Goal: Transaction & Acquisition: Purchase product/service

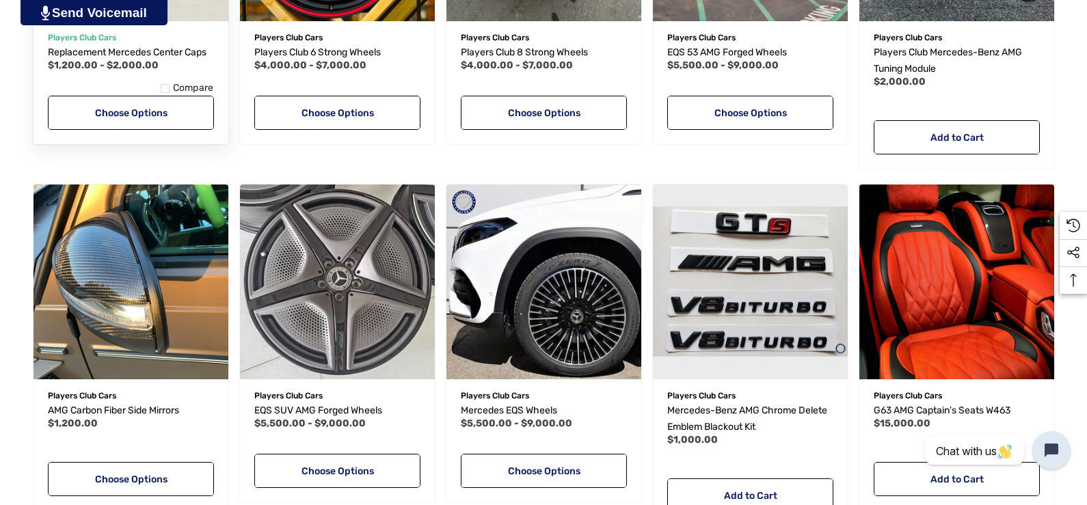
scroll to position [957, 0]
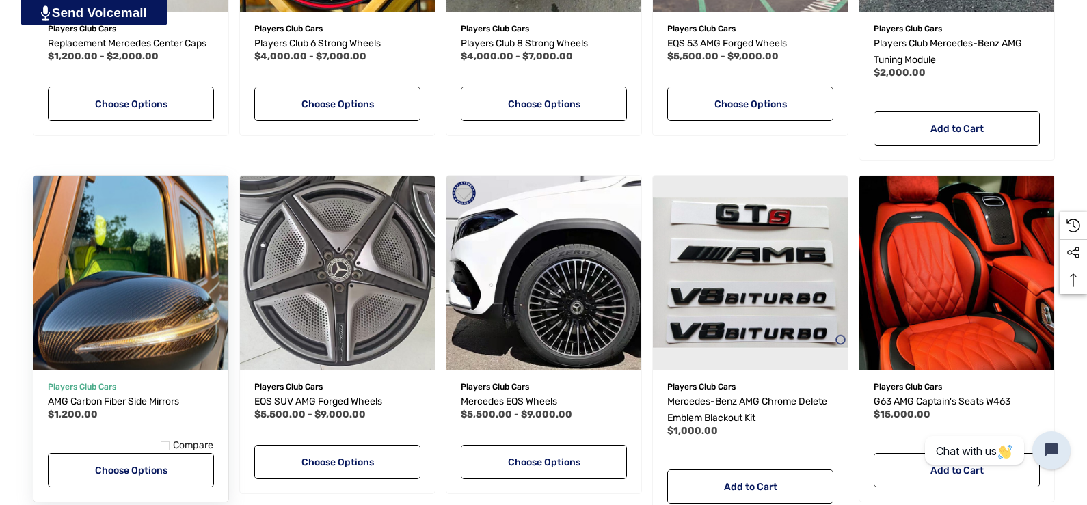
click at [143, 279] on img "AMG Carbon Fiber Side Mirrors,$1,200.00\a" at bounding box center [130, 273] width 215 height 215
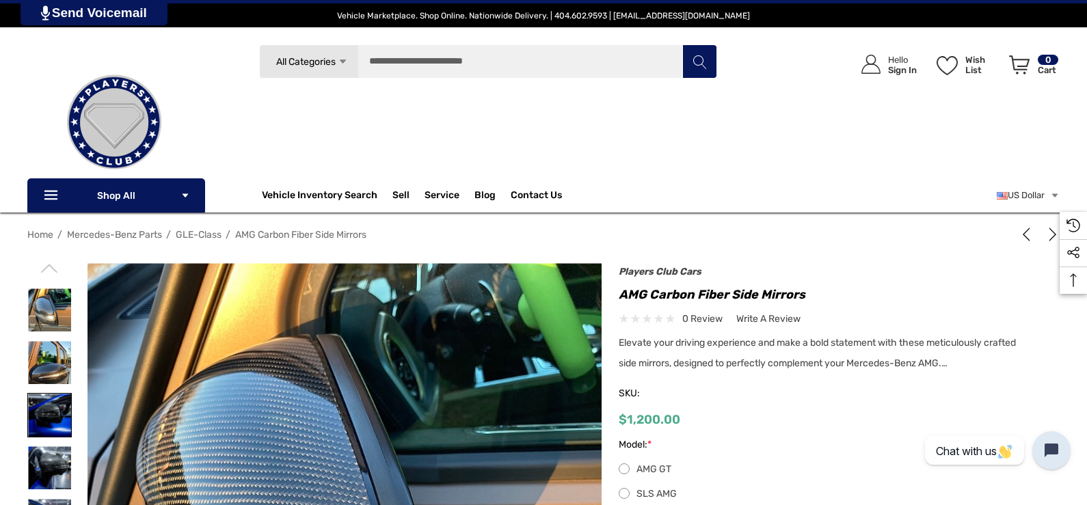
click at [71, 421] on img at bounding box center [49, 415] width 43 height 43
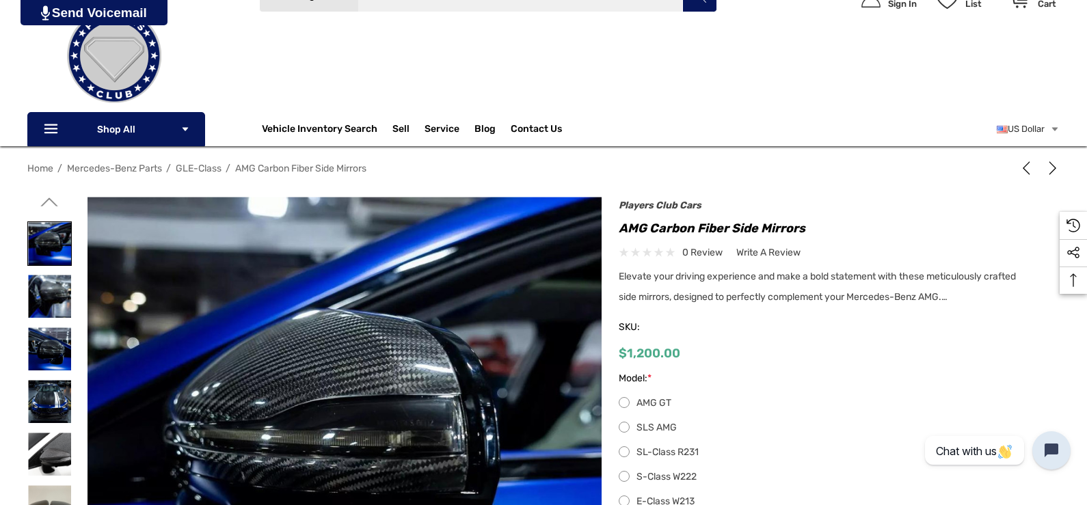
scroll to position [137, 0]
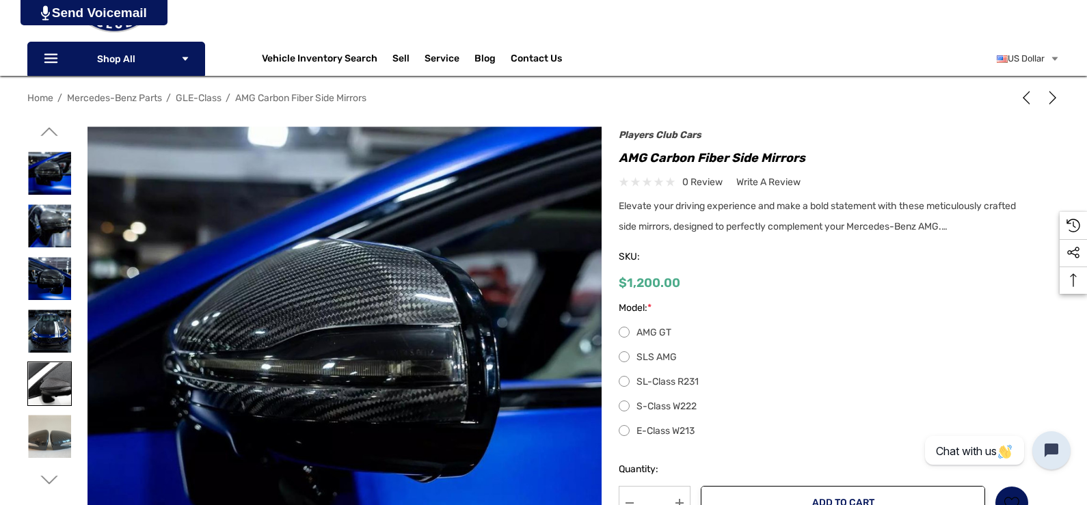
click at [71, 398] on img at bounding box center [49, 383] width 43 height 43
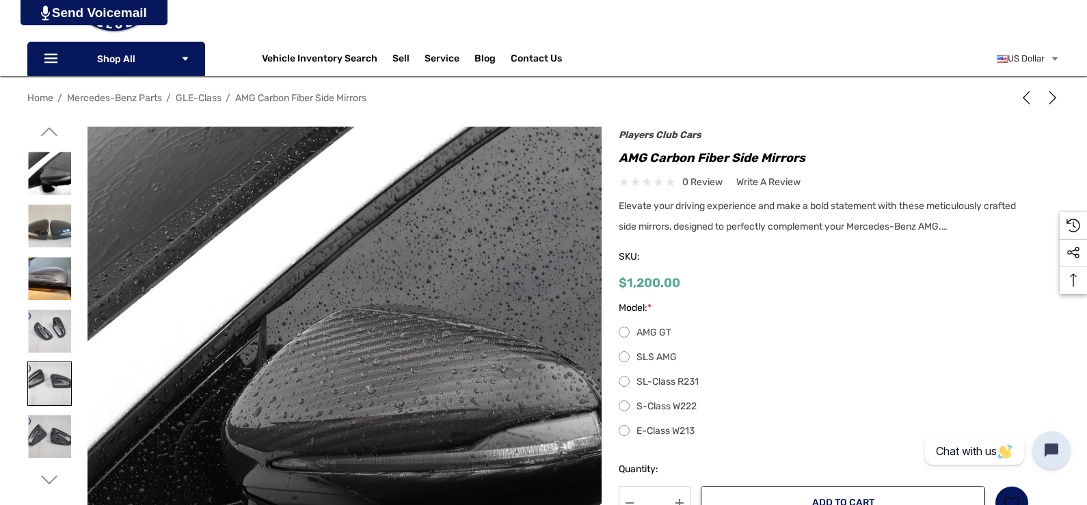
click at [71, 398] on img at bounding box center [49, 383] width 43 height 43
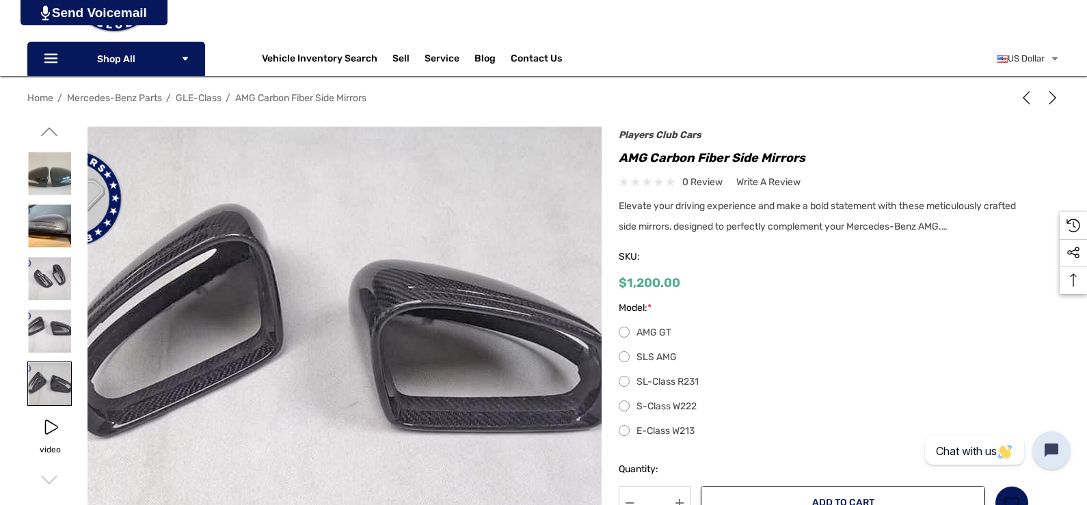
click at [71, 398] on img at bounding box center [49, 383] width 43 height 43
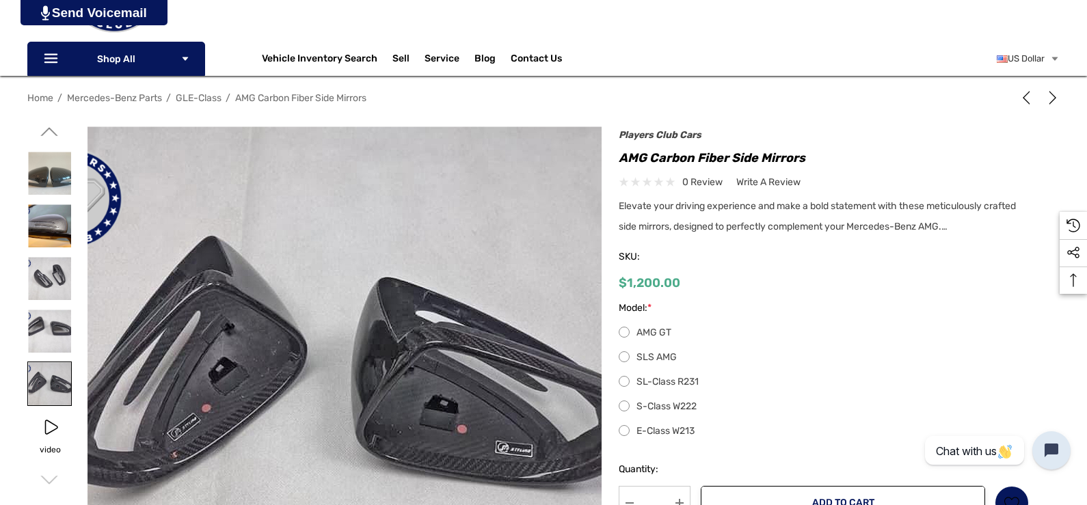
click at [71, 398] on img at bounding box center [49, 383] width 43 height 43
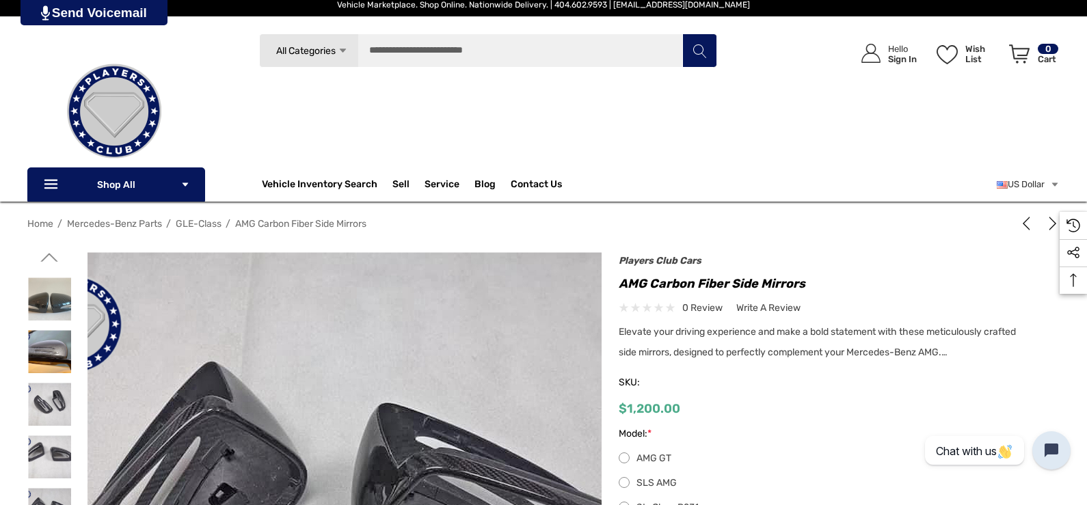
scroll to position [0, 0]
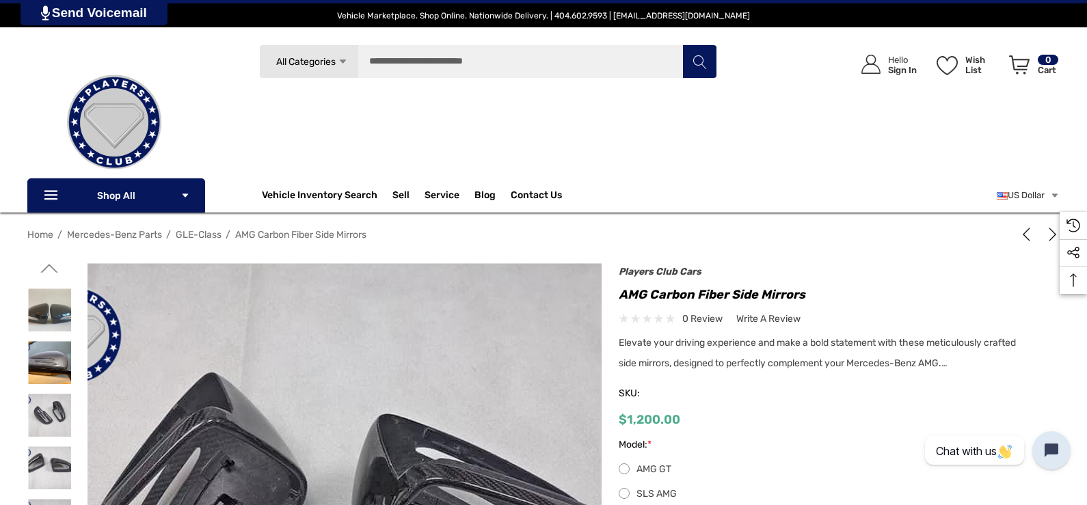
click at [222, 232] on span "GLE-Class" at bounding box center [199, 235] width 46 height 12
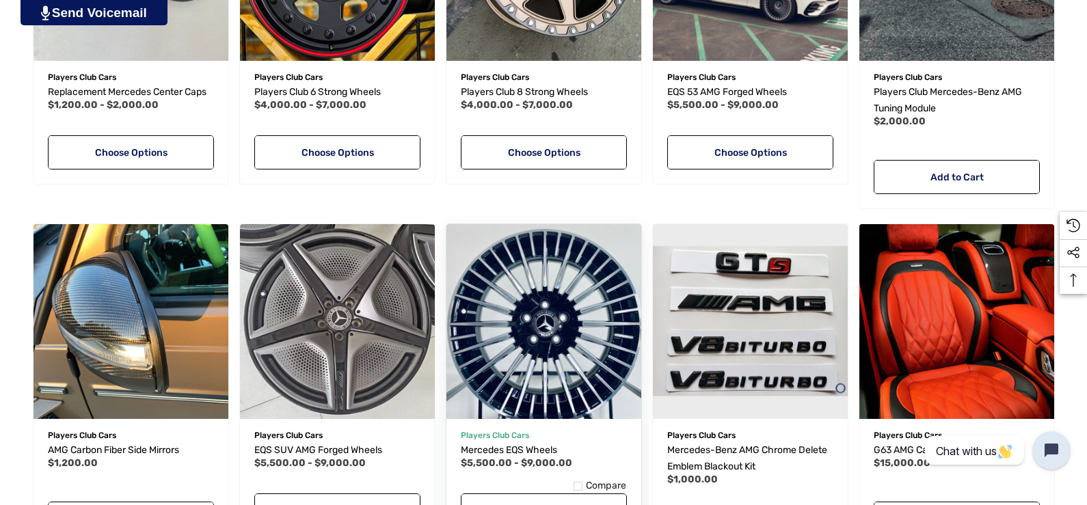
scroll to position [1026, 0]
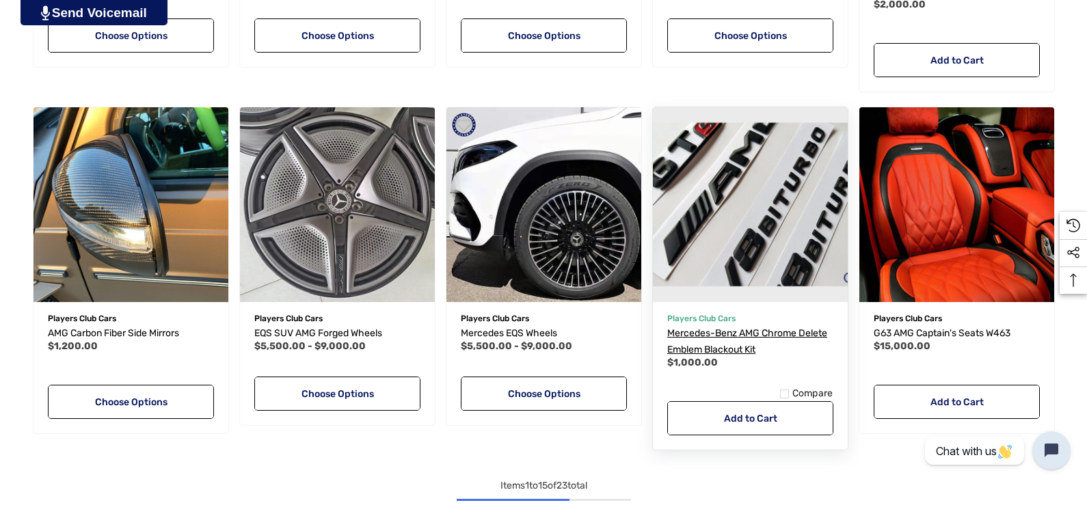
click at [752, 334] on span "Mercedes-Benz AMG Chrome Delete Emblem Blackout Kit" at bounding box center [747, 342] width 160 height 28
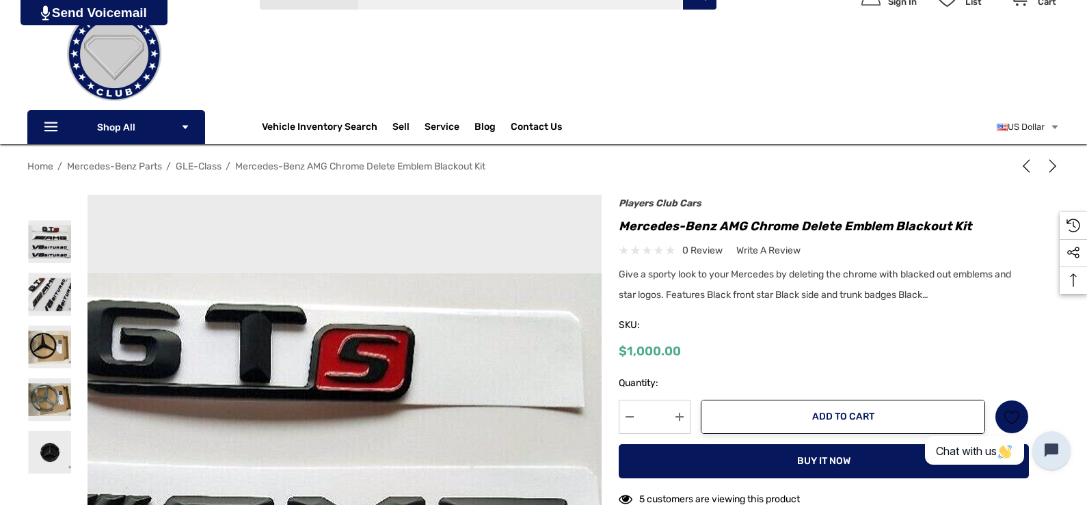
scroll to position [137, 0]
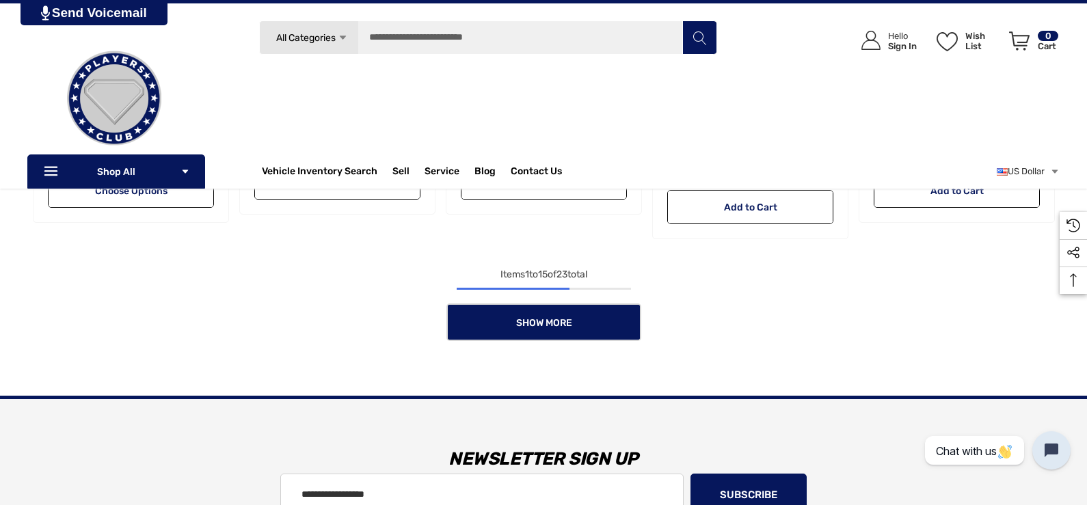
scroll to position [1231, 0]
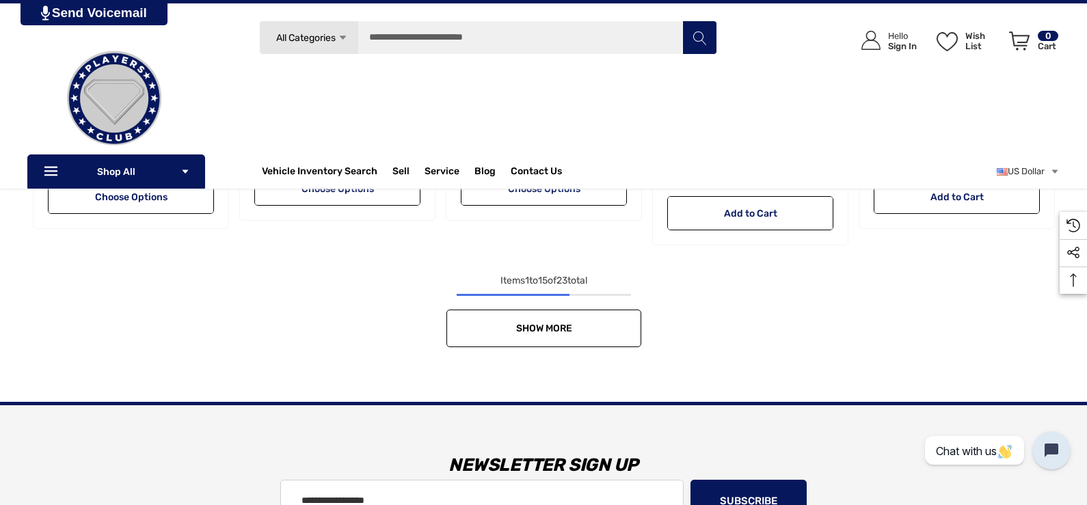
click at [607, 328] on link "Show More" at bounding box center [544, 329] width 195 height 38
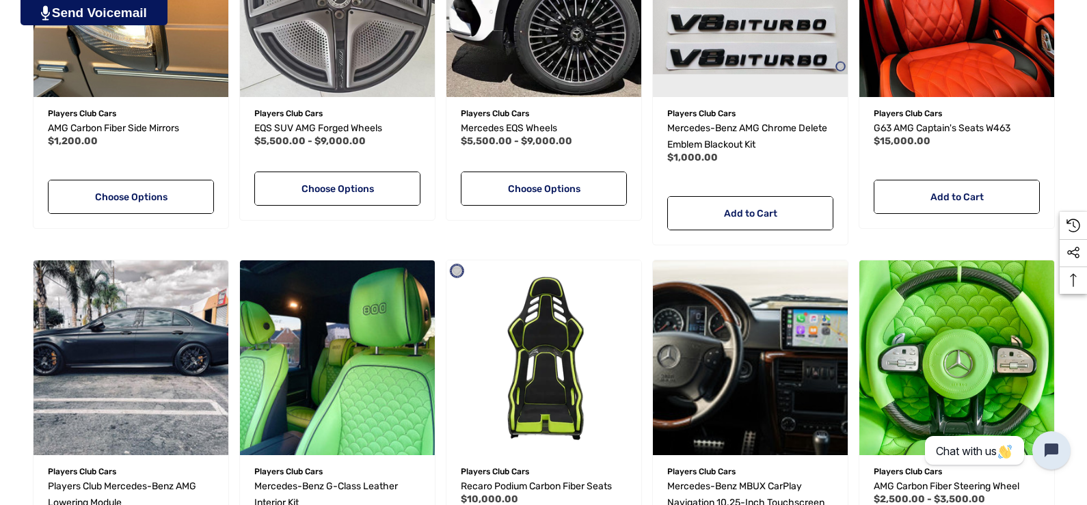
scroll to position [1299, 0]
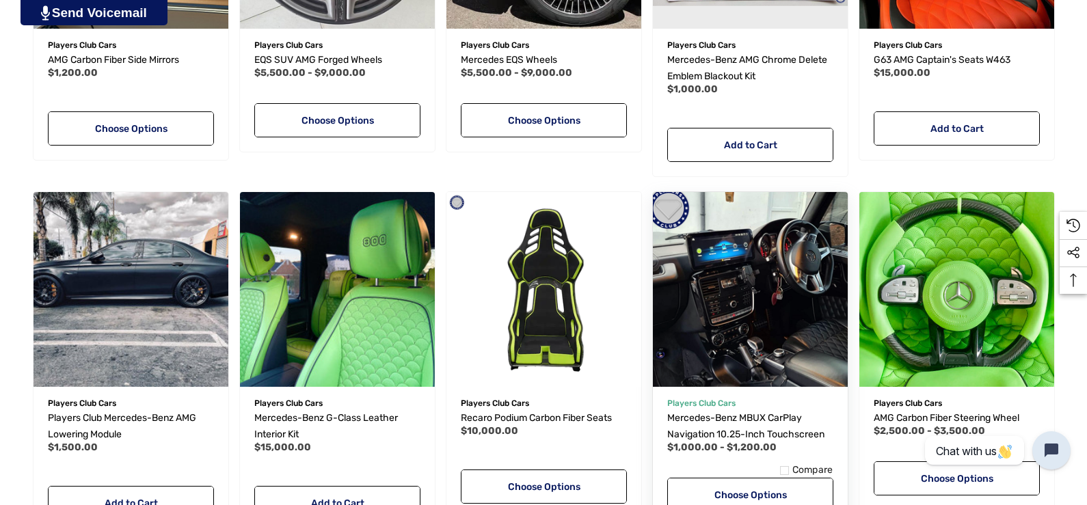
click at [761, 318] on img "Mercedes-Benz MBUX CarPlay Navigation 10.25-inch Touchscreen,Price range from $…" at bounding box center [750, 289] width 215 height 215
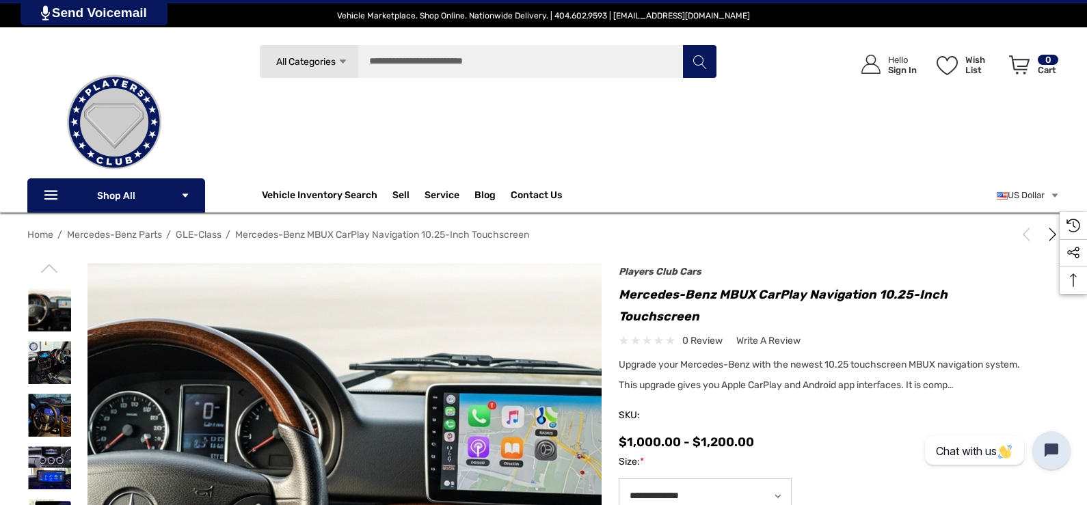
click at [737, 391] on span "Upgrade your Mercedes-Benz with the newest 10.25 touchscreen MBUX navigation sy…" at bounding box center [819, 375] width 401 height 32
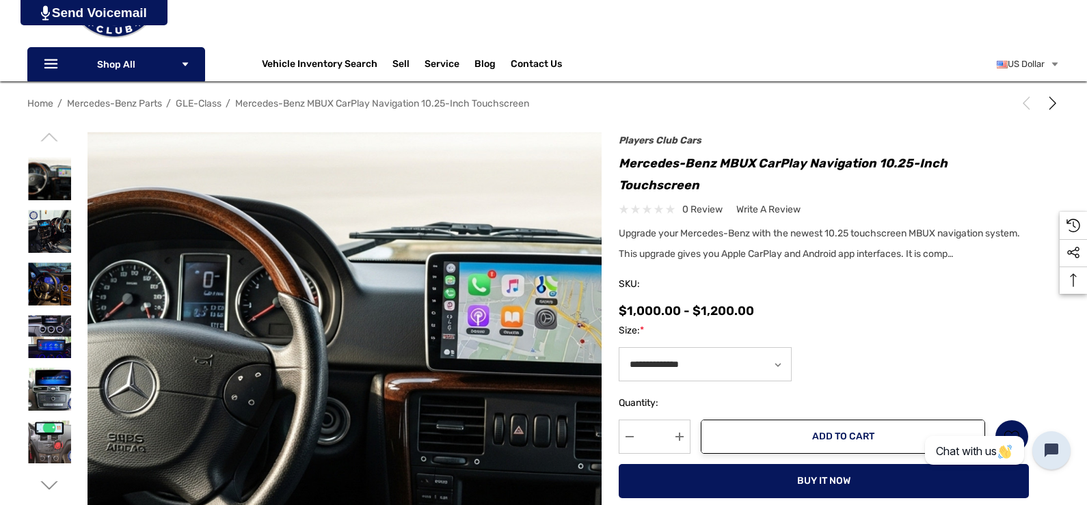
scroll to position [137, 0]
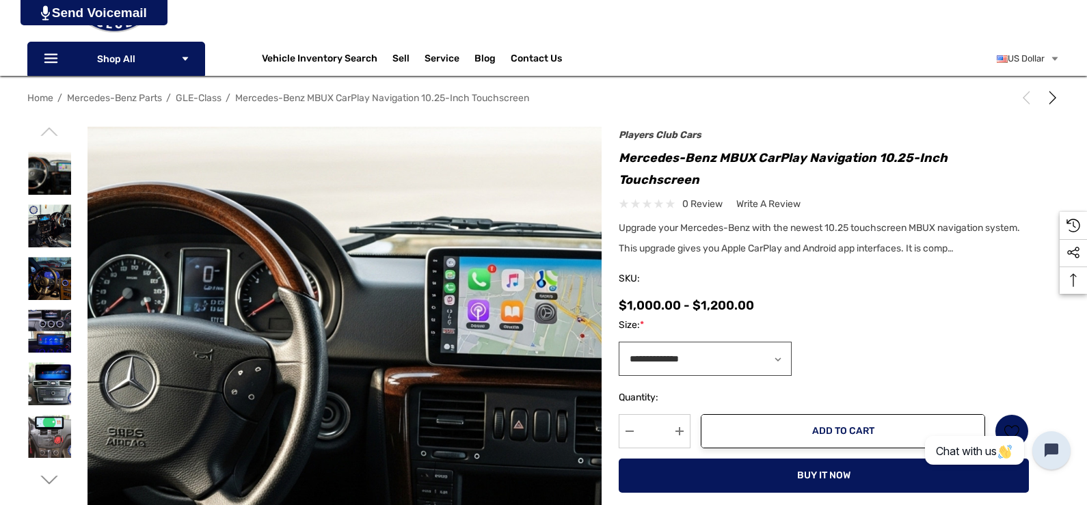
click at [792, 376] on select "**********" at bounding box center [705, 359] width 173 height 34
click at [667, 362] on select "**********" at bounding box center [705, 359] width 173 height 34
click at [792, 376] on select "**********" at bounding box center [705, 359] width 173 height 34
select select "***"
click at [667, 362] on select "**********" at bounding box center [705, 359] width 173 height 34
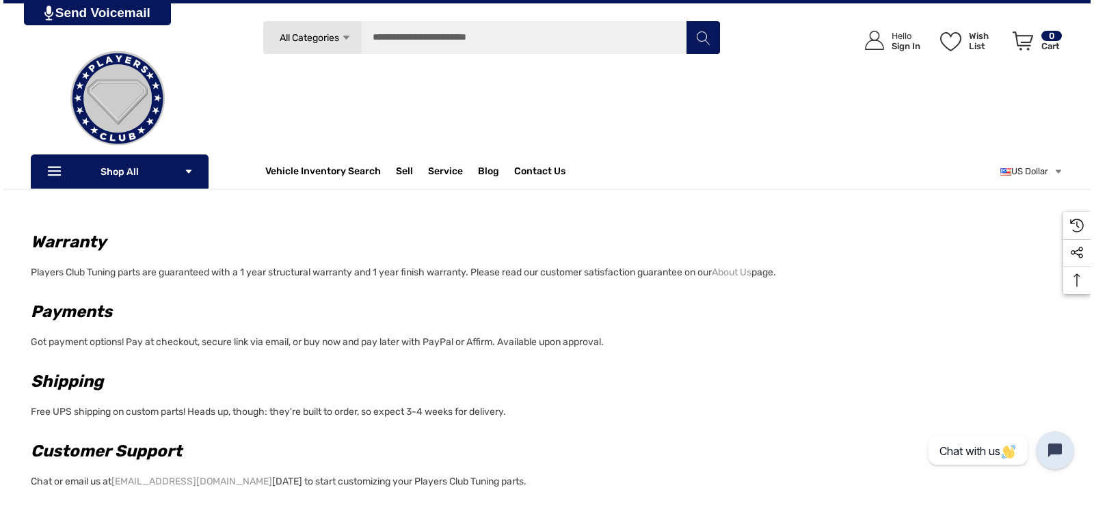
scroll to position [889, 0]
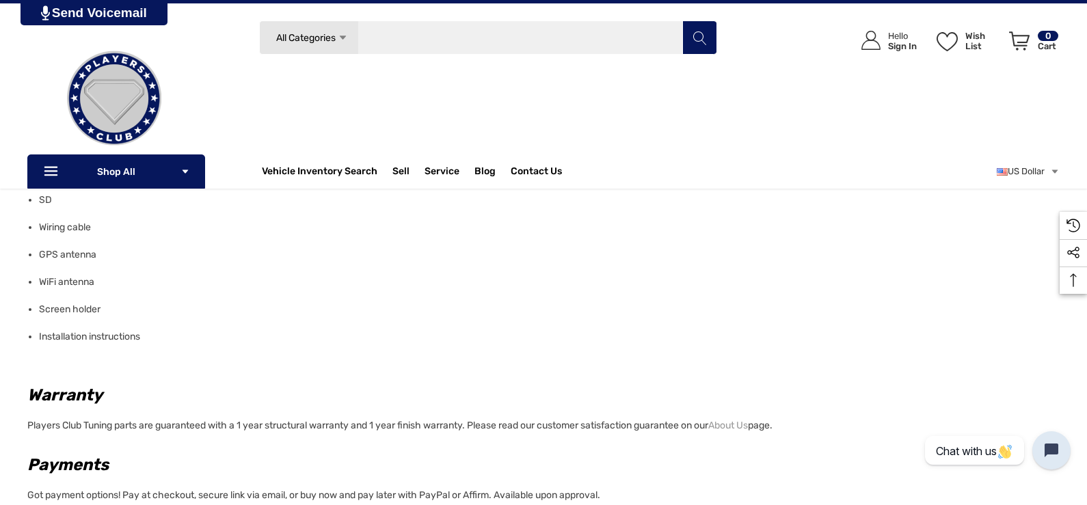
click at [503, 41] on input "Search" at bounding box center [488, 38] width 458 height 34
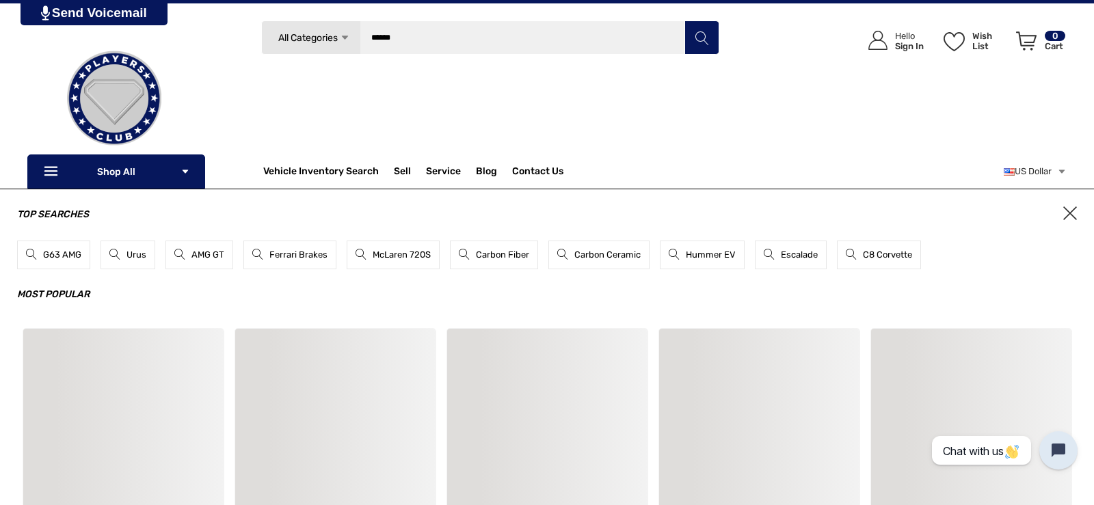
type input "******"
click at [685, 21] on button "Search" at bounding box center [702, 38] width 34 height 34
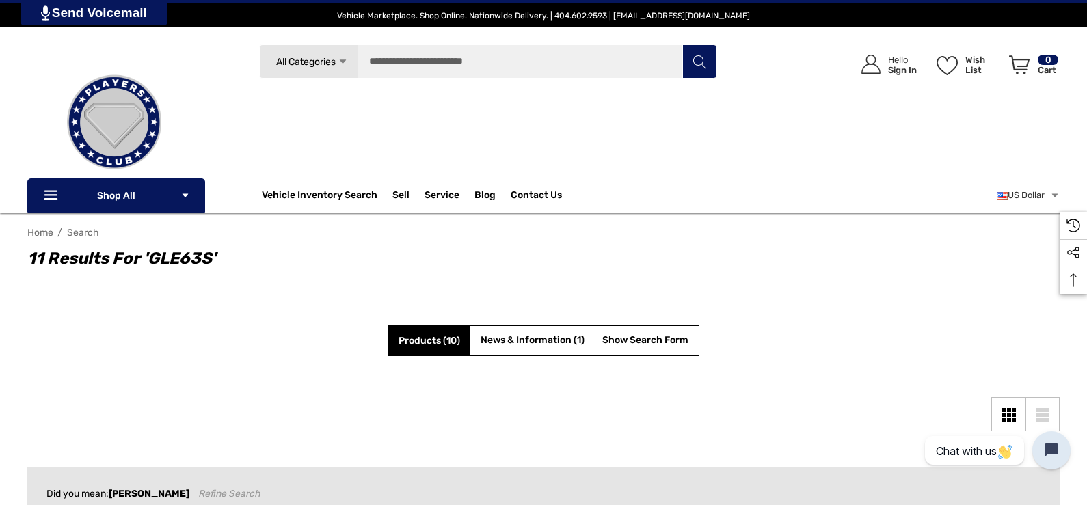
click at [334, 64] on span "All Categories" at bounding box center [305, 62] width 59 height 12
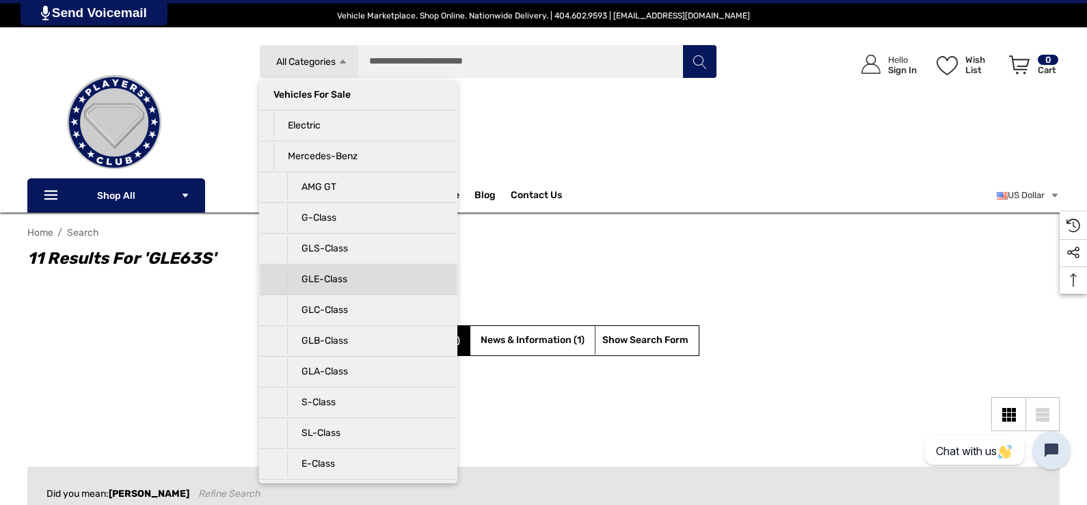
click at [356, 277] on p "GLE-Class" at bounding box center [365, 279] width 156 height 27
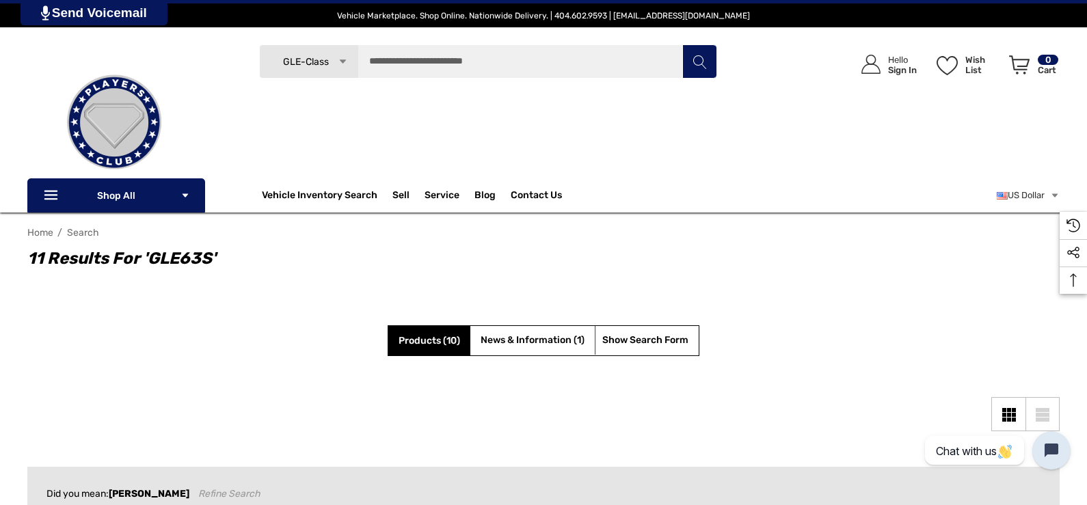
click at [696, 64] on icon "Search" at bounding box center [700, 62] width 14 height 14
click at [163, 184] on img at bounding box center [114, 122] width 137 height 137
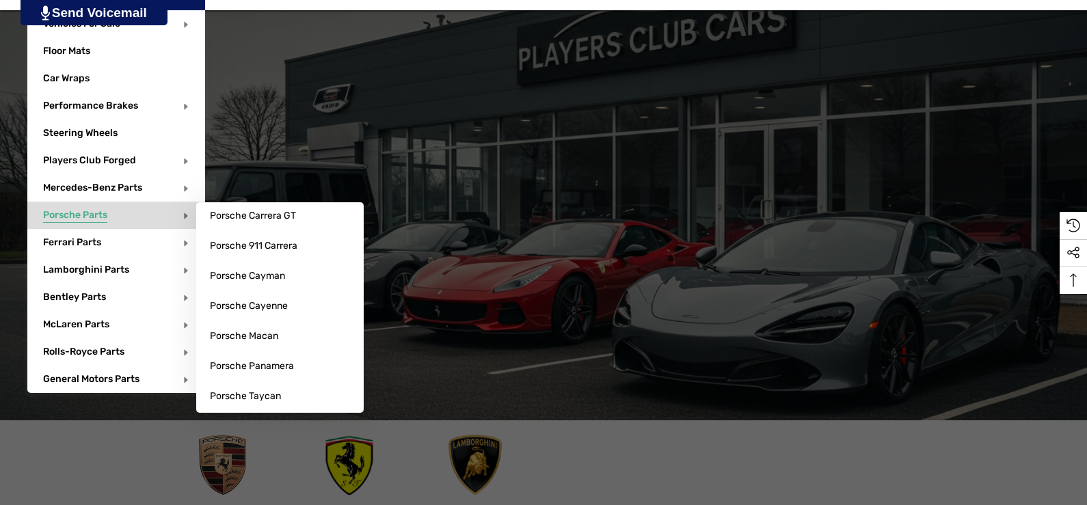
scroll to position [205, 0]
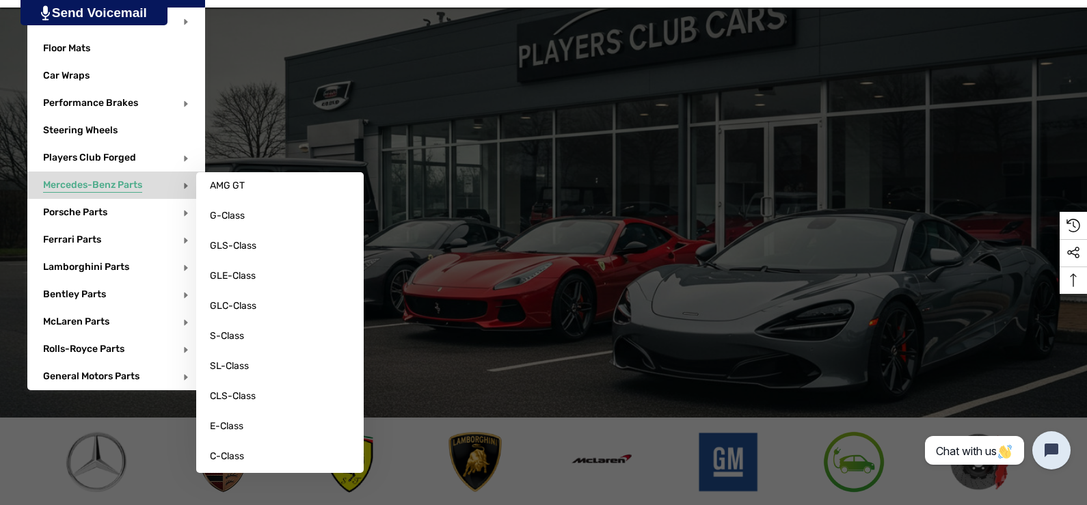
click at [86, 190] on span "Mercedes-Benz Parts" at bounding box center [92, 186] width 99 height 15
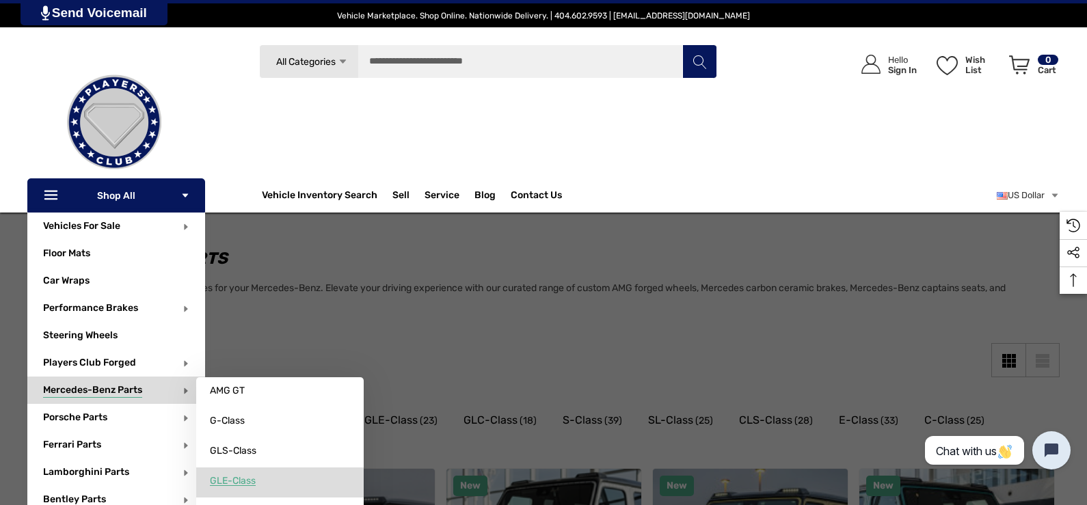
click at [239, 481] on span "GLE-Class" at bounding box center [233, 481] width 46 height 12
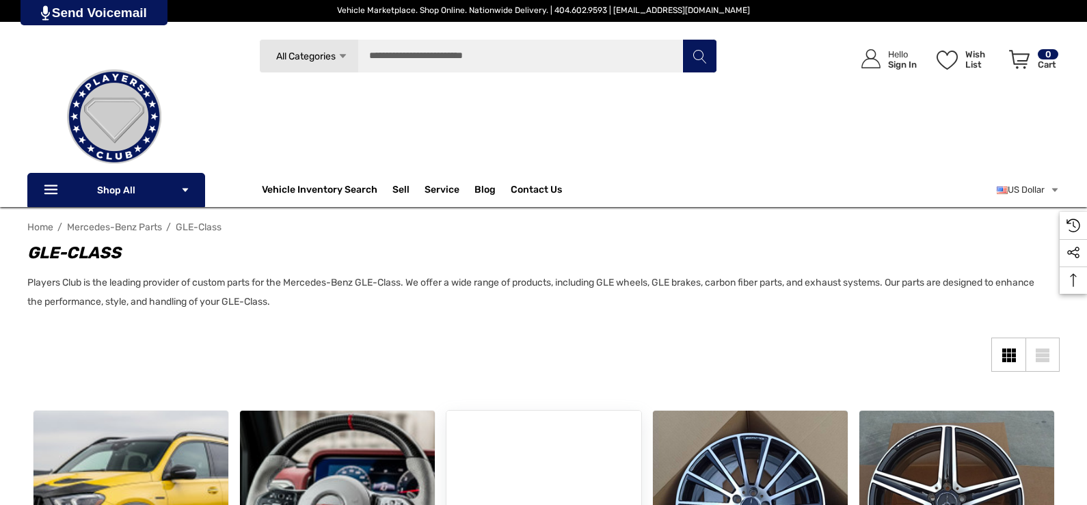
scroll to position [410, 0]
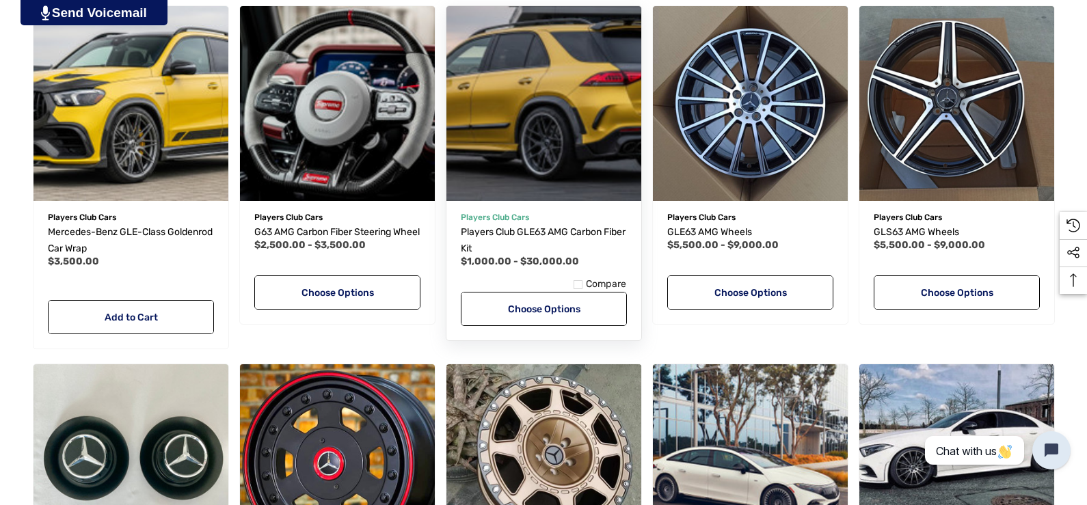
click at [563, 135] on img "Players Club GLE63 AMG Carbon Fiber Kit,Price range from $1,000.00 to $30,000.0…" at bounding box center [543, 103] width 215 height 215
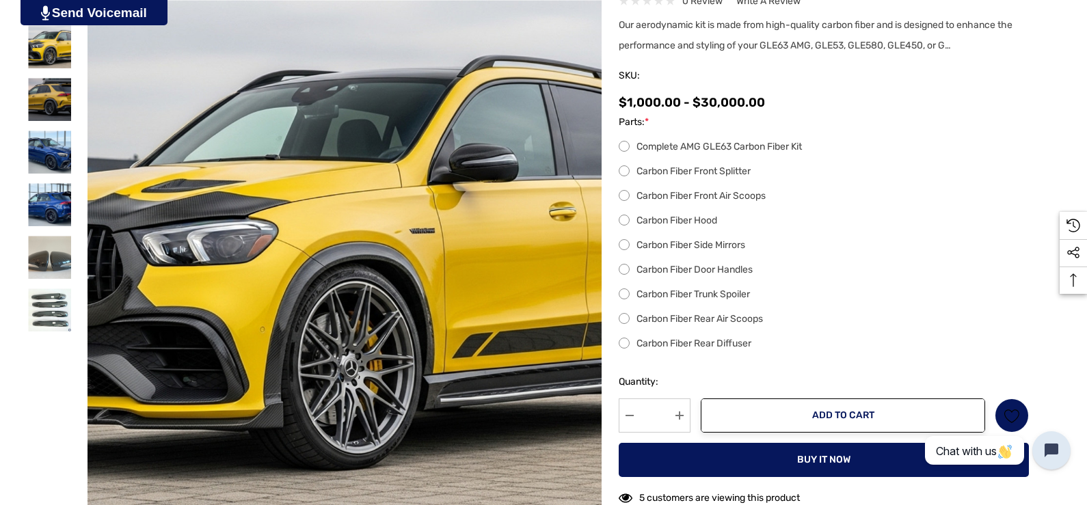
scroll to position [342, 0]
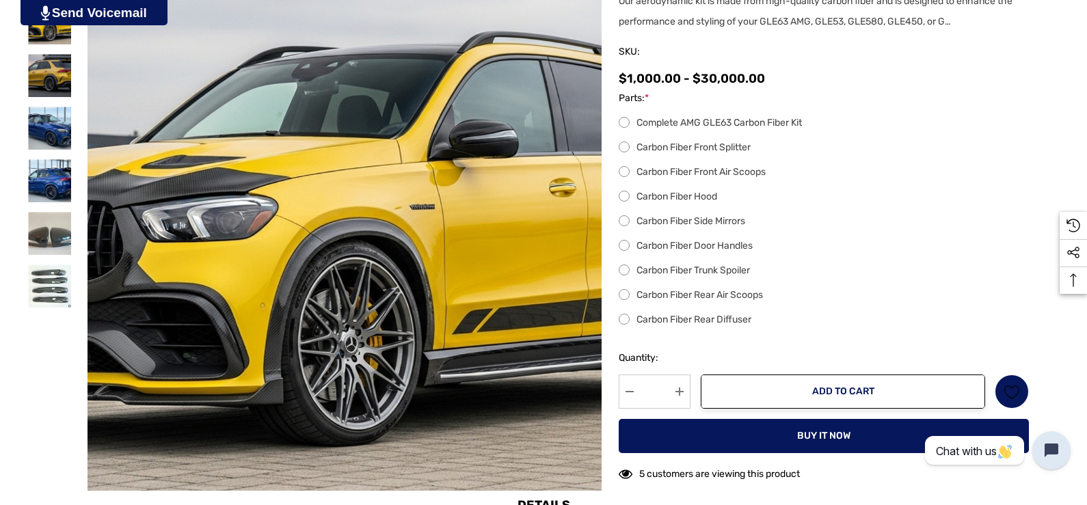
click at [670, 156] on label "Carbon Fiber Front Splitter" at bounding box center [824, 148] width 410 height 16
click at [676, 131] on label "Complete AMG GLE63 Carbon Fiber Kit" at bounding box center [824, 123] width 410 height 16
click at [674, 279] on label "Carbon Fiber Trunk Spoiler" at bounding box center [824, 271] width 410 height 16
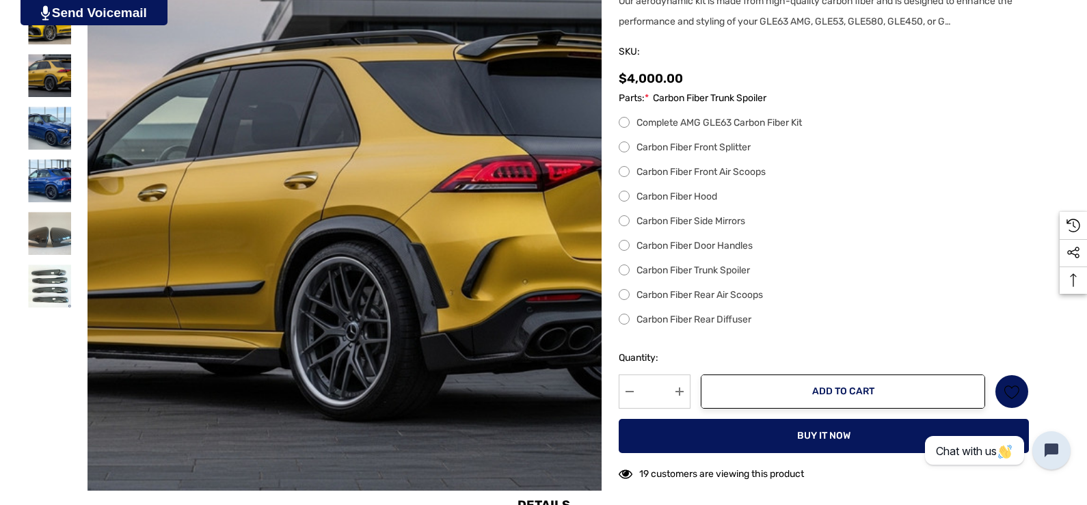
click at [756, 304] on label "Carbon Fiber Rear Air Scoops" at bounding box center [824, 295] width 410 height 16
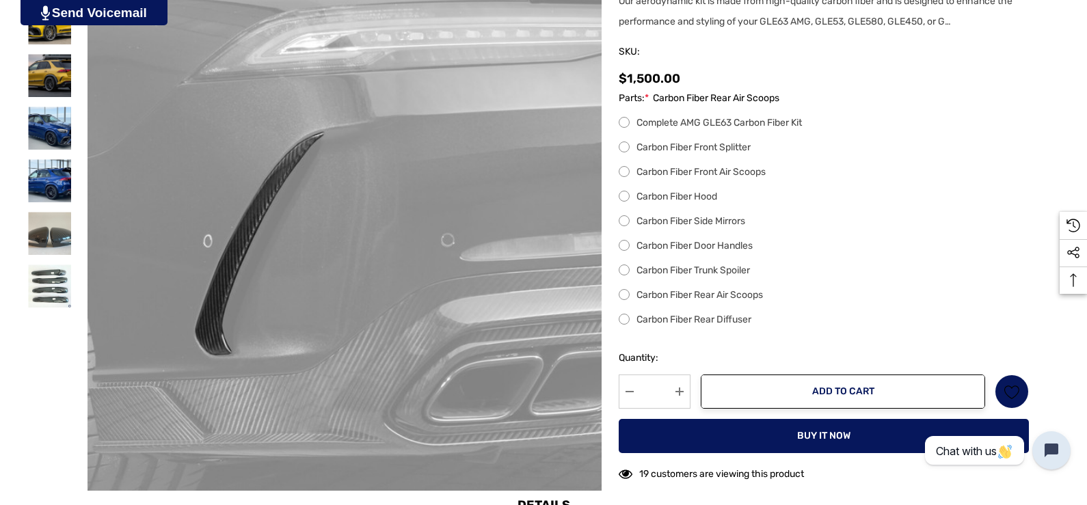
click at [750, 328] on label "Carbon Fiber Rear Diffuser" at bounding box center [824, 320] width 410 height 16
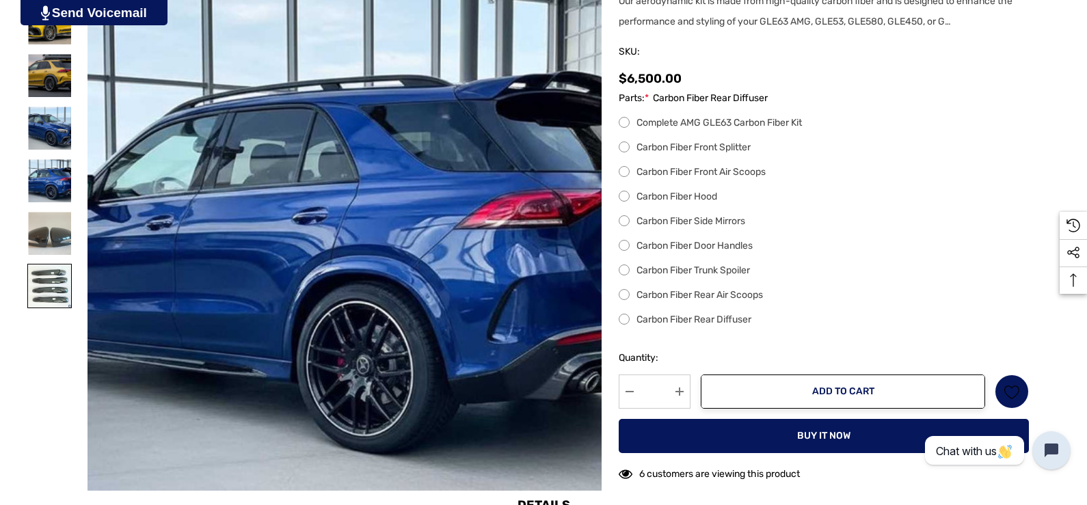
click at [71, 308] on img at bounding box center [49, 286] width 43 height 43
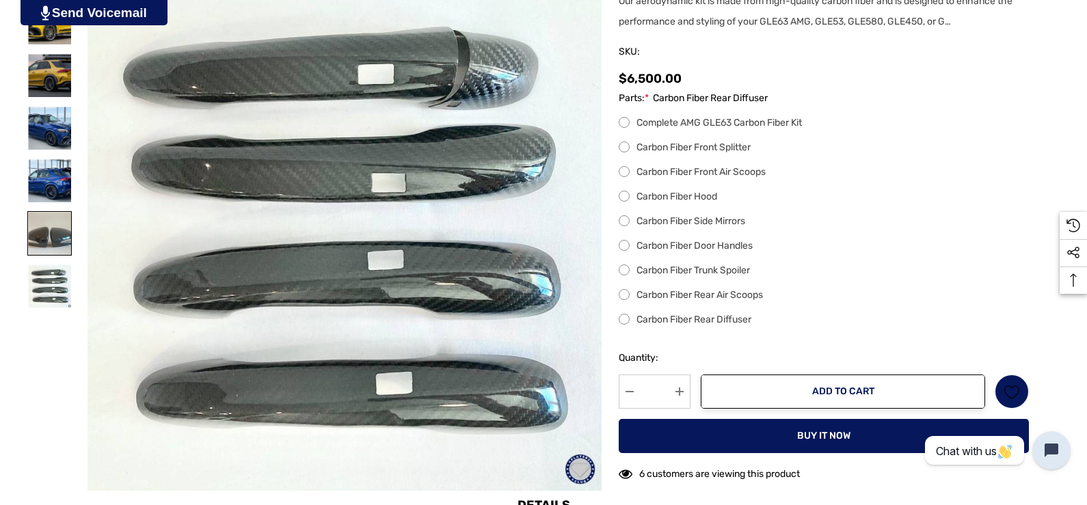
click at [71, 255] on img at bounding box center [49, 233] width 43 height 43
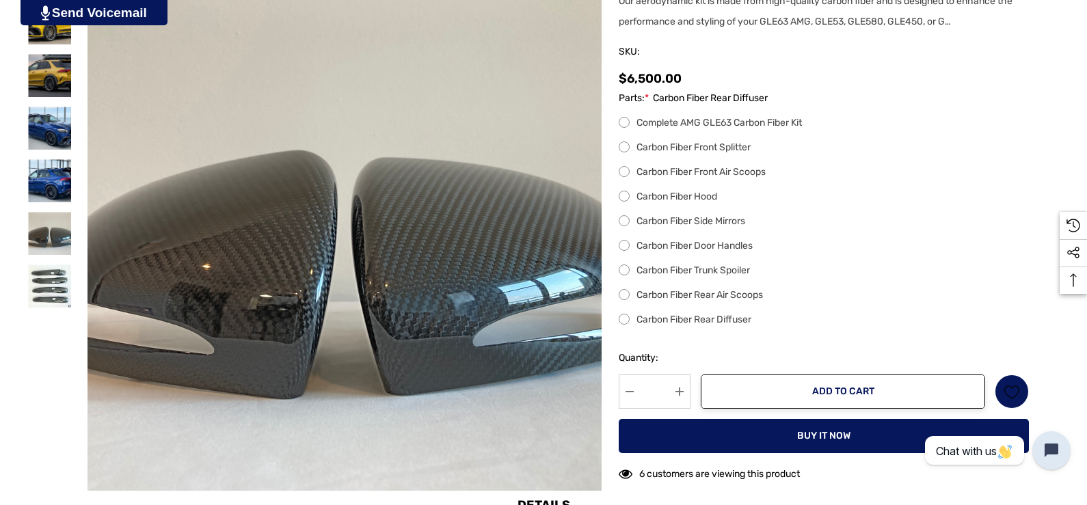
click at [670, 230] on label "Carbon Fiber Side Mirrors" at bounding box center [824, 221] width 410 height 16
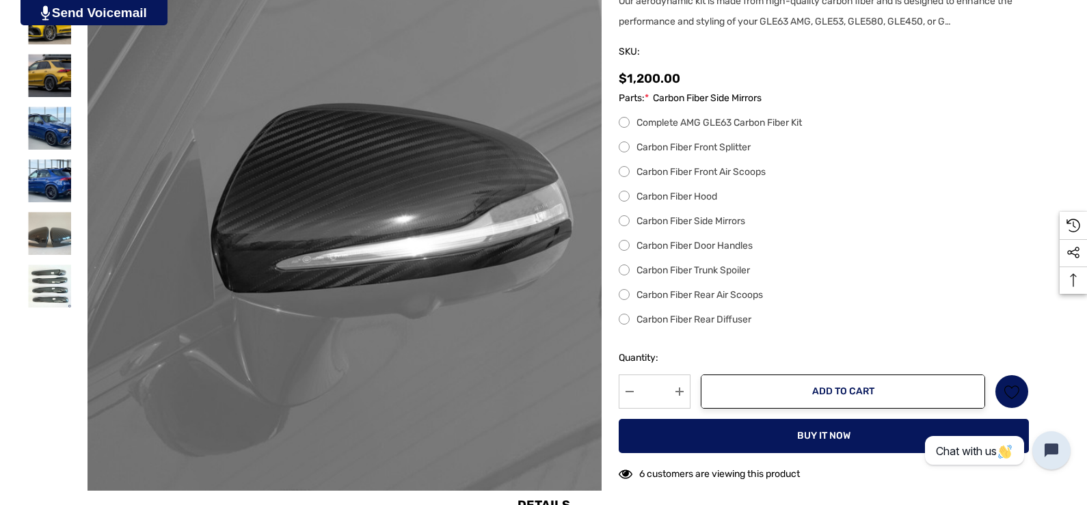
click at [676, 254] on label "Carbon Fiber Door Handles" at bounding box center [824, 246] width 410 height 16
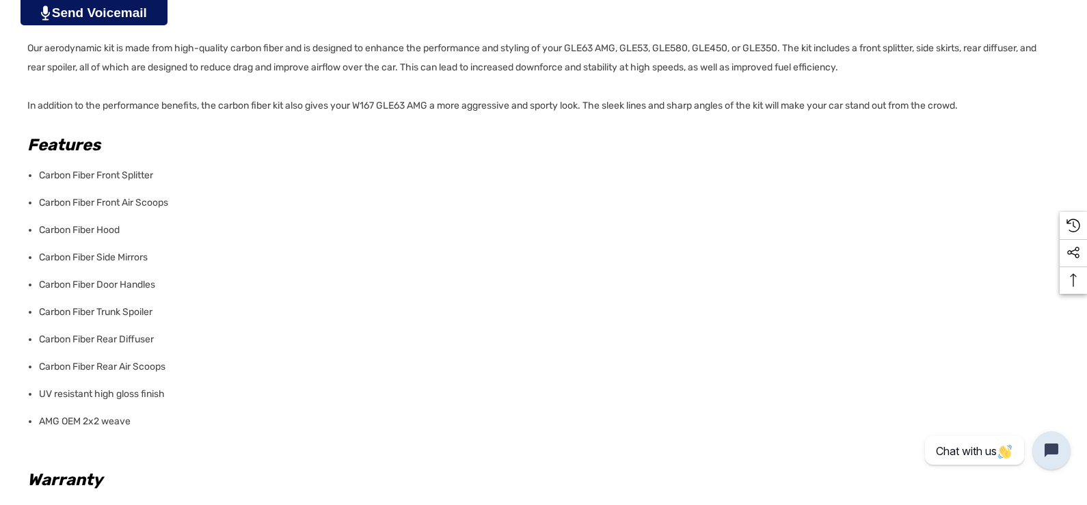
scroll to position [1299, 0]
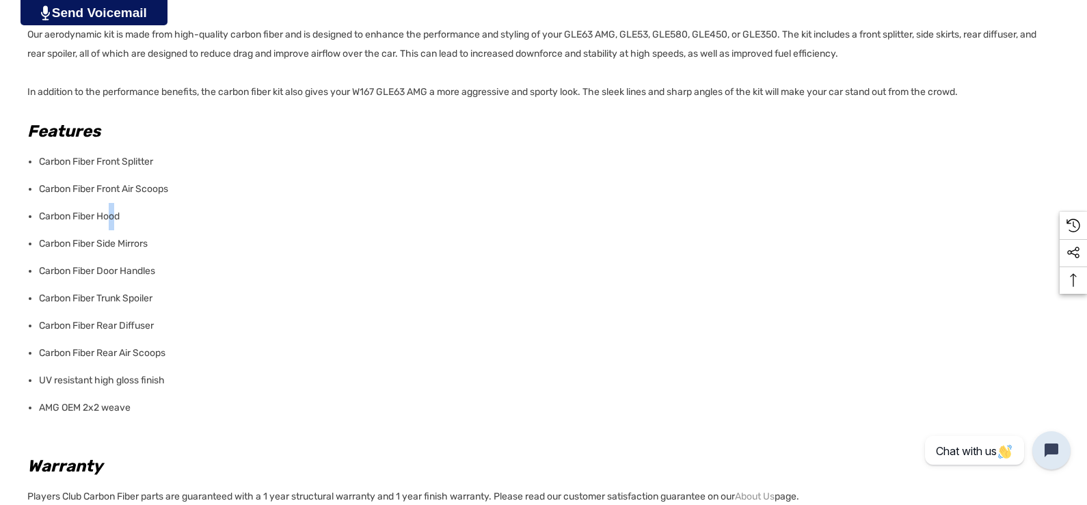
click at [160, 230] on li "Carbon Fiber Hood" at bounding box center [545, 216] width 1013 height 27
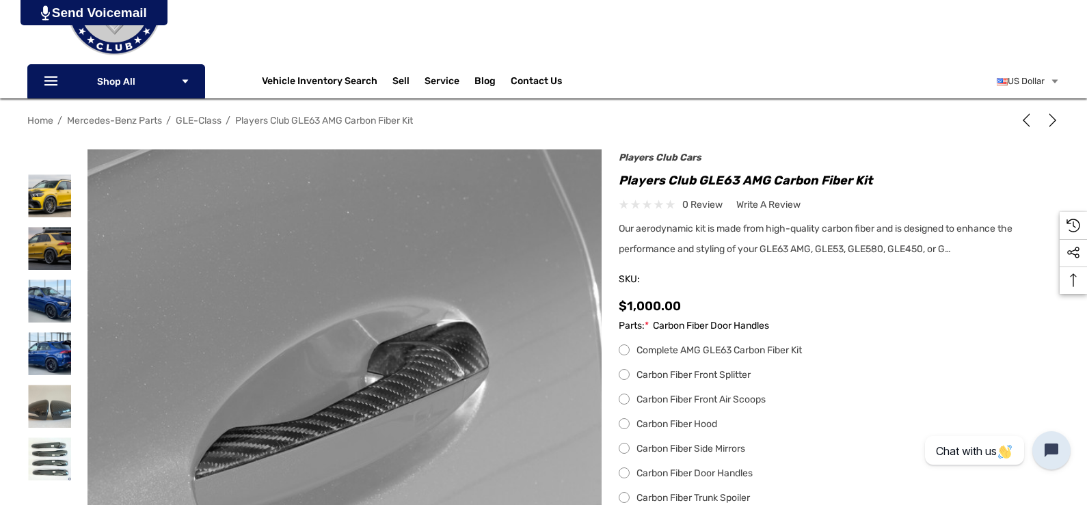
scroll to position [137, 0]
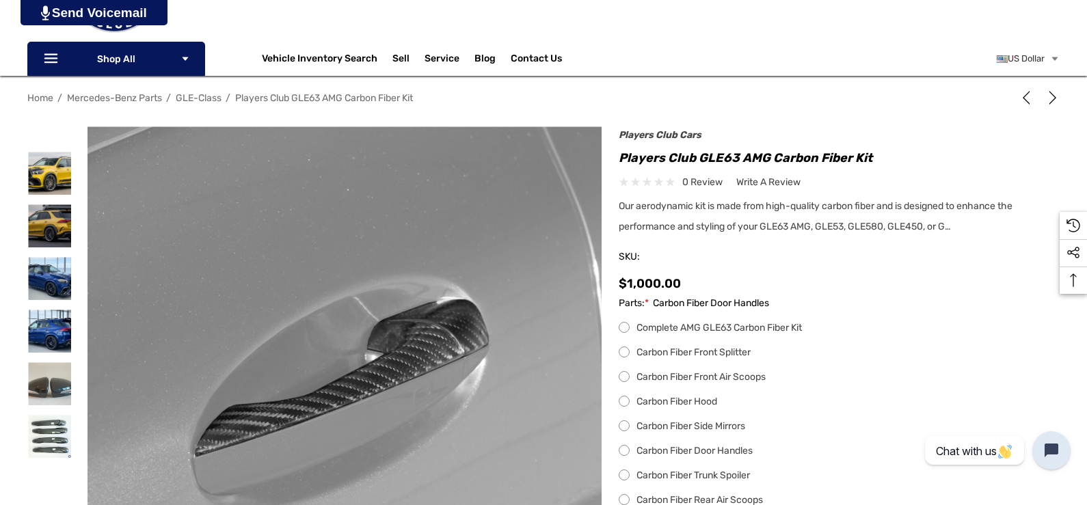
click at [675, 410] on label "Carbon Fiber Hood" at bounding box center [824, 402] width 410 height 16
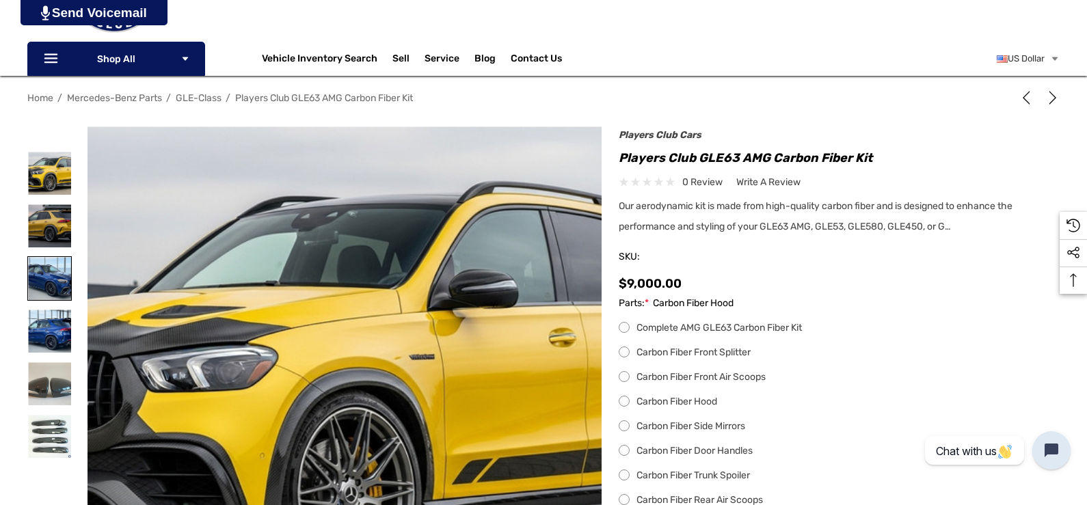
click at [71, 276] on img at bounding box center [49, 278] width 43 height 43
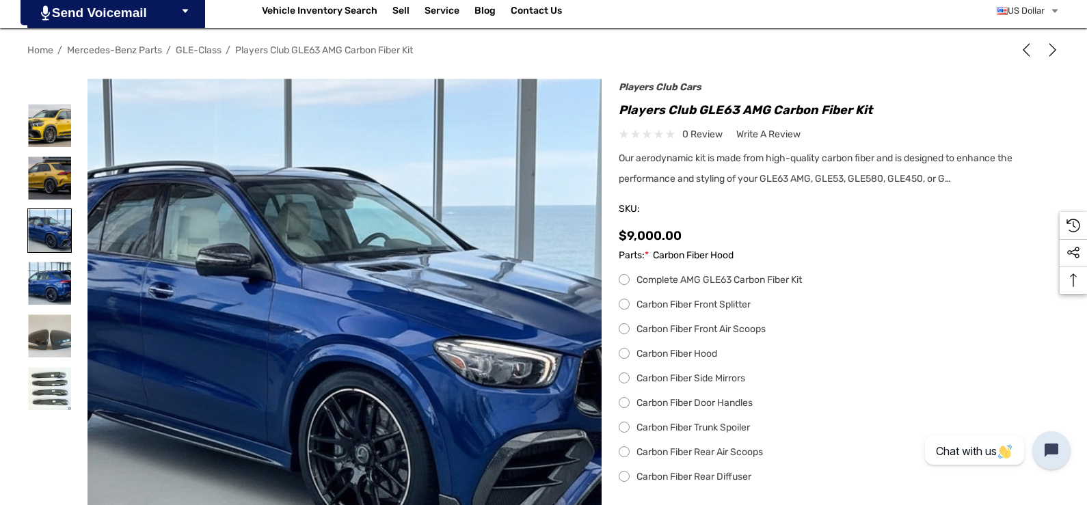
scroll to position [205, 0]
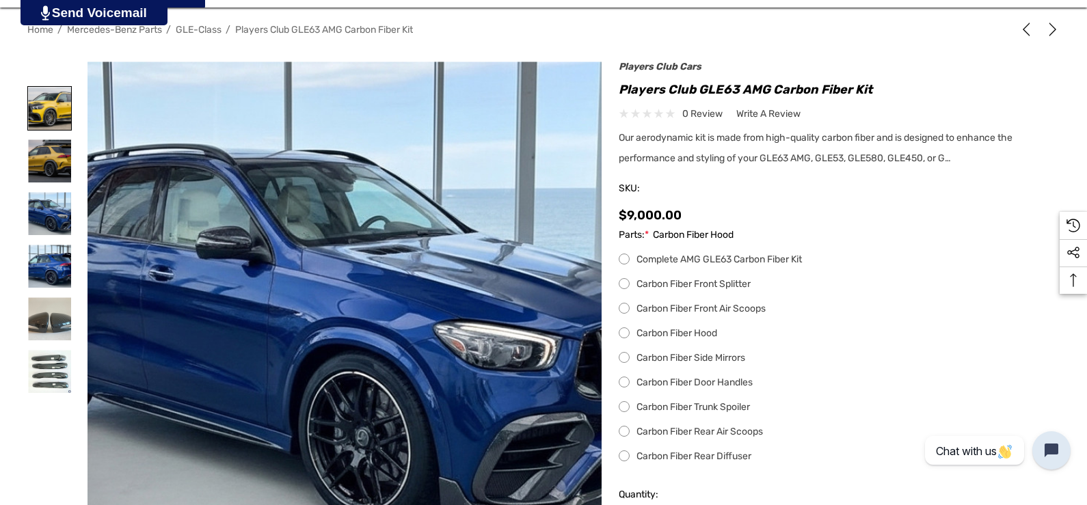
click at [71, 116] on img at bounding box center [49, 108] width 43 height 43
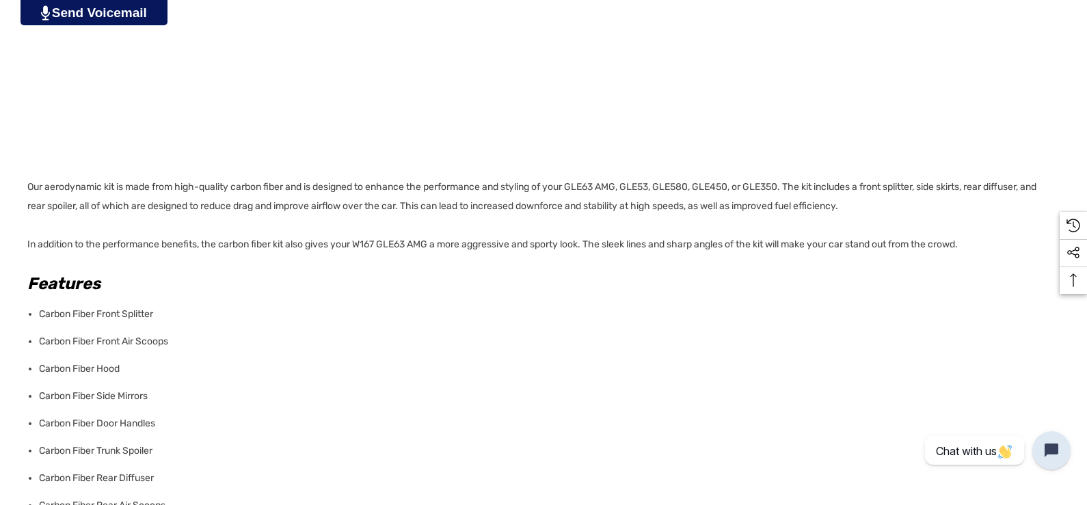
scroll to position [1573, 0]
